Goal: Find specific page/section: Find specific page/section

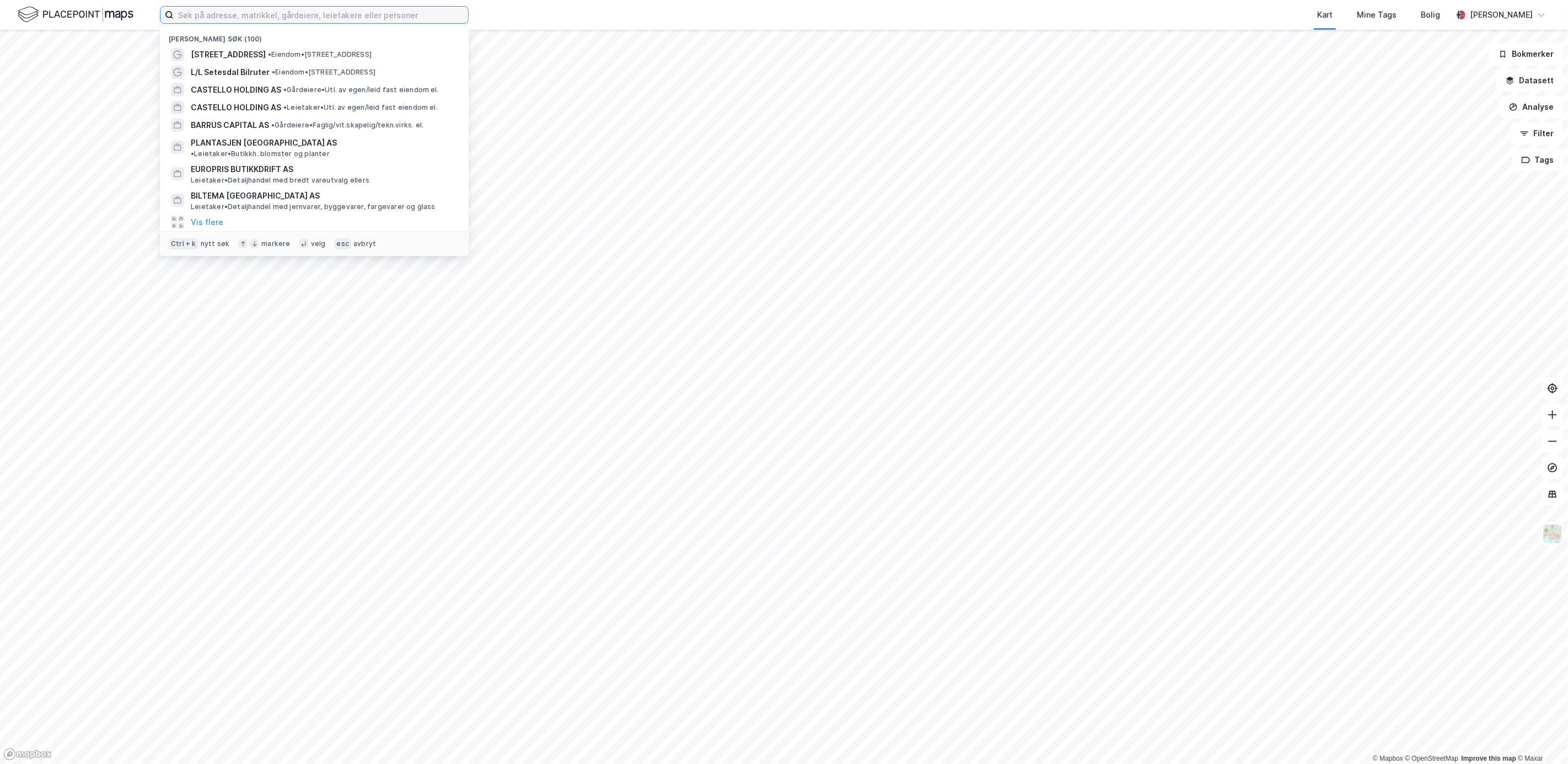
click at [205, 18] on input at bounding box center [320, 15] width 295 height 16
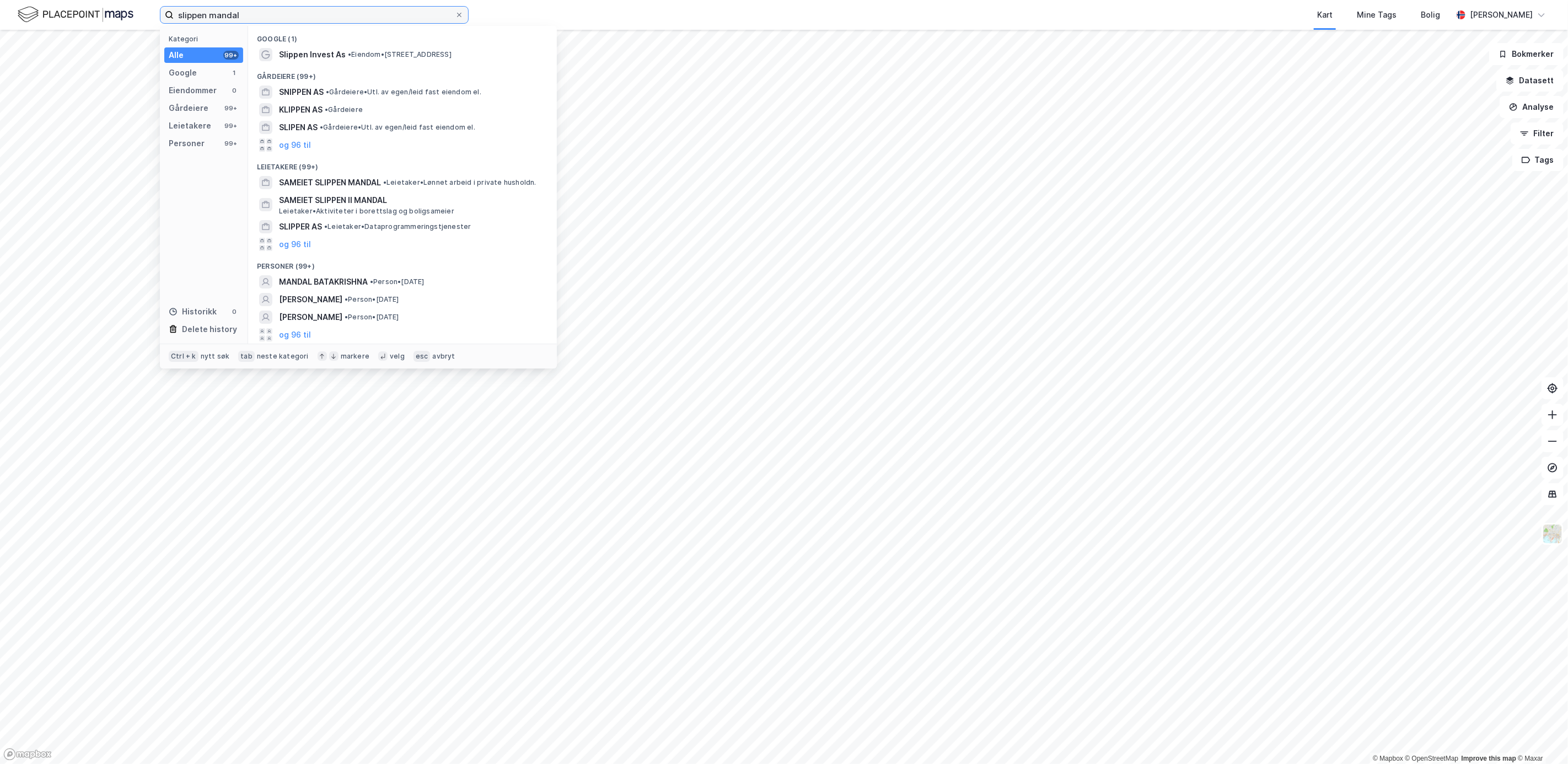
type input "slippen mandal"
click at [354, 182] on span "SAMEIET SLIPPEN MANDAL" at bounding box center [330, 182] width 102 height 13
